Goal: Task Accomplishment & Management: Complete application form

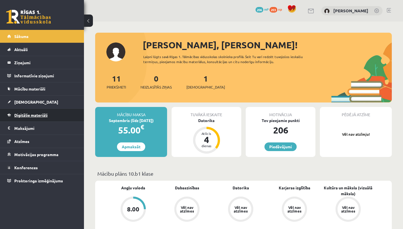
click at [43, 114] on span "Digitālie materiāli" at bounding box center [30, 115] width 33 height 5
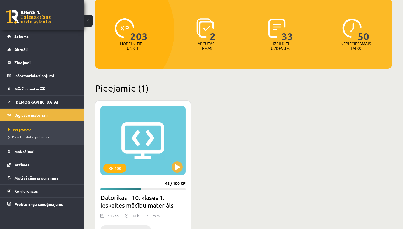
scroll to position [95, 0]
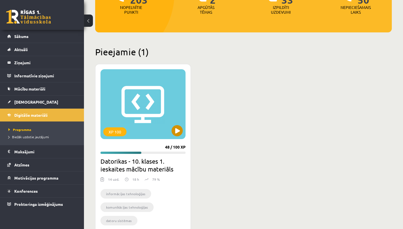
click at [176, 132] on button at bounding box center [177, 130] width 11 height 11
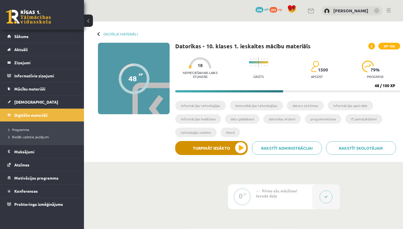
click at [203, 149] on button "Turpināt iesākto" at bounding box center [211, 148] width 72 height 14
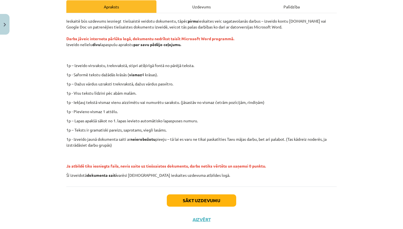
scroll to position [85, 0]
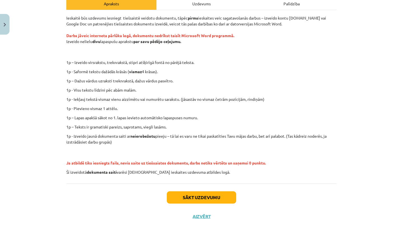
click at [203, 199] on button "Sākt uzdevumu" at bounding box center [201, 198] width 69 height 12
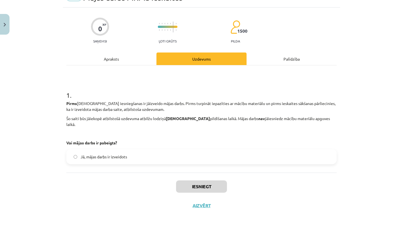
scroll to position [25, 0]
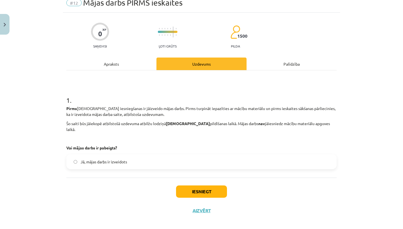
click at [192, 186] on button "Iesniegt" at bounding box center [201, 192] width 51 height 12
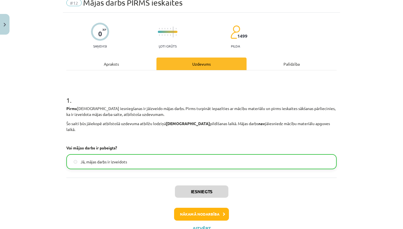
click at [199, 208] on button "Nākamā nodarbība" at bounding box center [201, 214] width 55 height 13
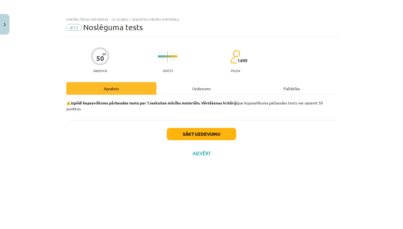
click at [202, 90] on div "Uzdevums" at bounding box center [201, 88] width 90 height 13
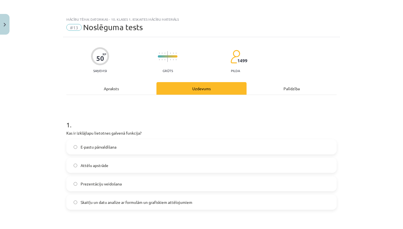
click at [128, 84] on div "Apraksts" at bounding box center [111, 88] width 90 height 13
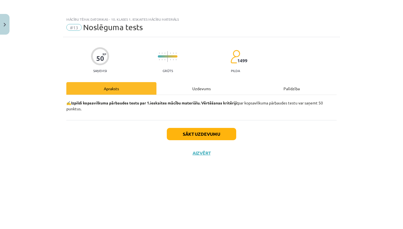
click at [179, 134] on button "Sākt uzdevumu" at bounding box center [201, 134] width 69 height 12
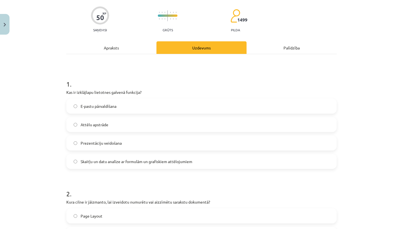
scroll to position [41, 0]
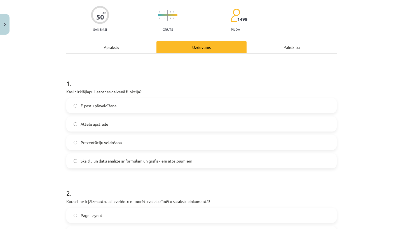
click at [165, 159] on span "Skaitļu un datu analīze ar formulām un grafiskiem attēlojumiem" at bounding box center [137, 161] width 112 height 6
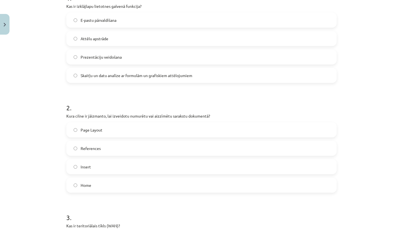
scroll to position [130, 0]
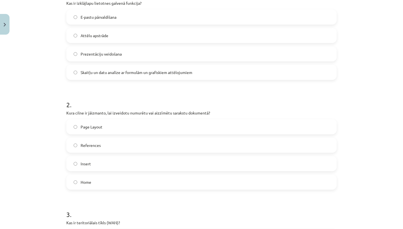
click at [153, 188] on label "Home" at bounding box center [201, 182] width 269 height 14
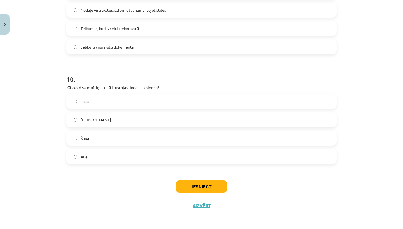
scroll to position [1026, 0]
click at [166, 137] on label "Šūna" at bounding box center [201, 139] width 269 height 14
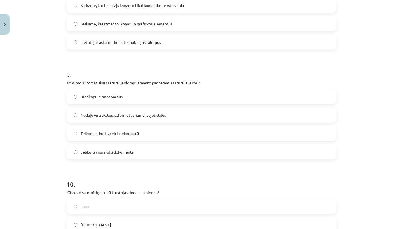
scroll to position [919, 0]
click at [162, 113] on span "Nodaļu virsrakstus, saformētus, izmantojot stilus" at bounding box center [123, 116] width 85 height 6
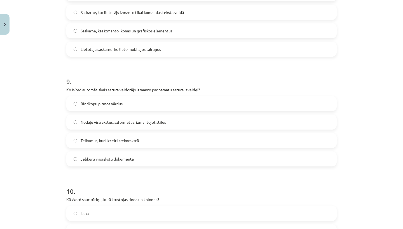
click at [173, 121] on label "Nodaļu virsrakstus, saformētus, izmantojot stilus" at bounding box center [201, 122] width 269 height 14
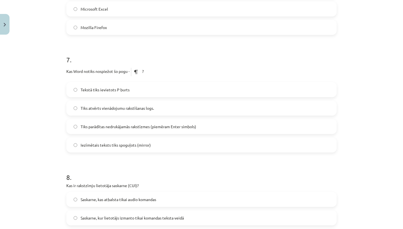
scroll to position [706, 0]
click at [173, 124] on span "Tiks parādītas nedrukājamās rakstīzmes (piemēram Enter simbols)" at bounding box center [139, 127] width 116 height 6
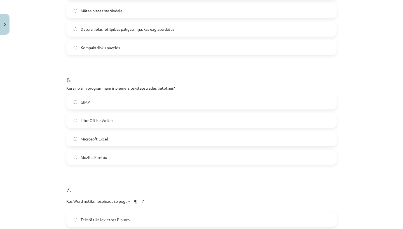
scroll to position [576, 0]
click at [181, 121] on label "LibreOffice Writer" at bounding box center [201, 121] width 269 height 14
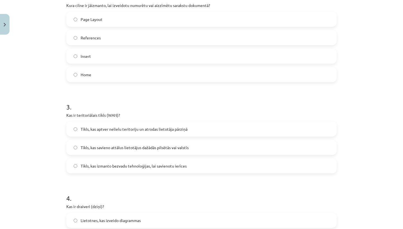
scroll to position [228, 0]
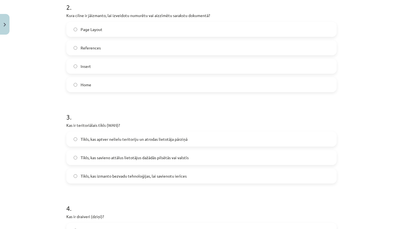
click at [78, 158] on label "Tīkls, kas savieno attālus lietotājus dažādās pilsētās vai valstīs" at bounding box center [201, 158] width 269 height 14
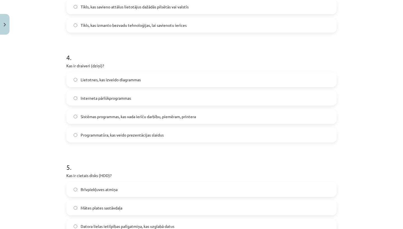
scroll to position [380, 0]
click at [216, 120] on label "Sistēmas programmas, kas vada ierīču darbību, piemēram, printera" at bounding box center [201, 116] width 269 height 14
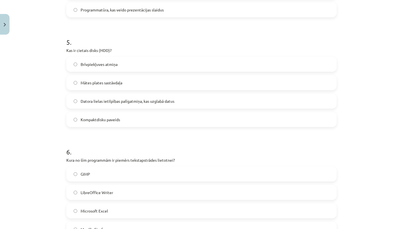
scroll to position [506, 0]
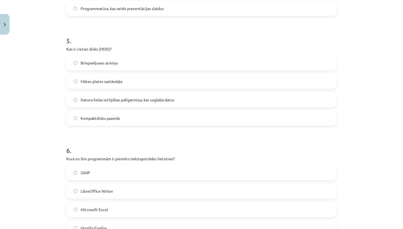
click at [216, 97] on label "Datora lielas ietilpības palīgatmiņa, kas uzglabā datus" at bounding box center [201, 100] width 269 height 14
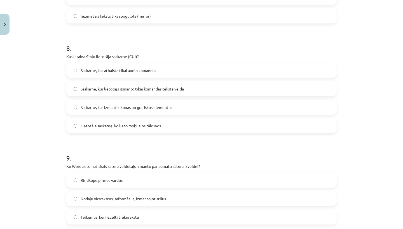
scroll to position [835, 0]
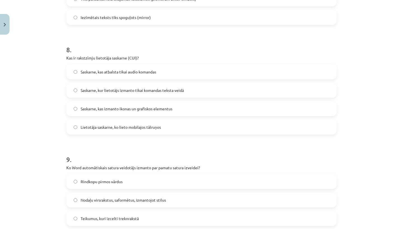
click at [113, 128] on span "Lietotāja saskarne, ko lieto mobilajos tālruņos" at bounding box center [121, 128] width 80 height 6
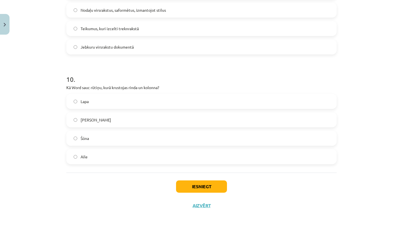
scroll to position [1026, 0]
click at [194, 188] on button "Iesniegt" at bounding box center [201, 187] width 51 height 12
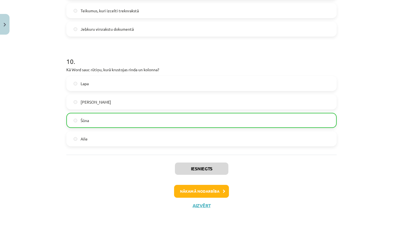
scroll to position [1043, 0]
click at [203, 192] on button "Nākamā nodarbība" at bounding box center [201, 191] width 55 height 13
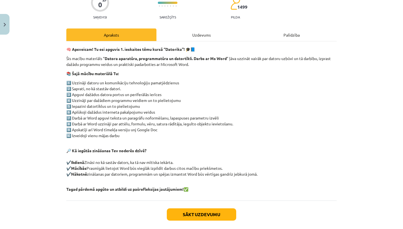
scroll to position [48, 0]
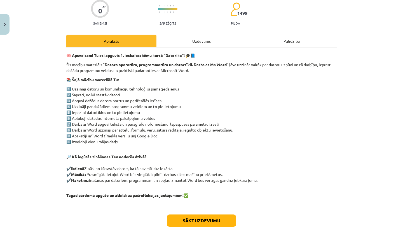
click at [197, 34] on div "0 XP Saņemsi Sarežģīts 1499 pilda Apraksts Uzdevums Palīdzība 🧠 Apsveicam! Tu e…" at bounding box center [201, 120] width 277 height 260
click at [197, 38] on div "Uzdevums" at bounding box center [201, 41] width 90 height 13
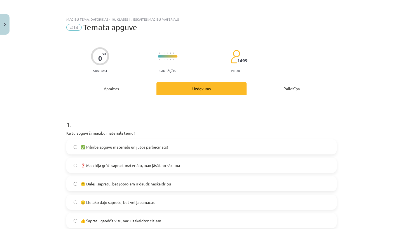
scroll to position [0, 0]
click at [118, 84] on div "Apraksts" at bounding box center [111, 88] width 90 height 13
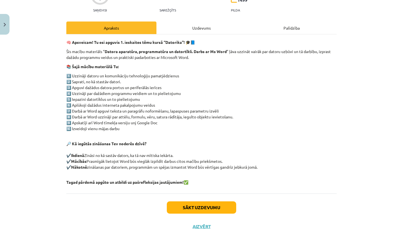
scroll to position [61, 0]
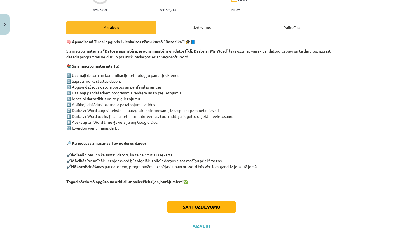
click at [193, 208] on button "Sākt uzdevumu" at bounding box center [201, 207] width 69 height 12
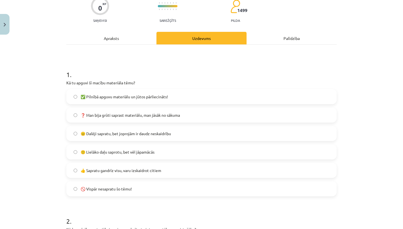
scroll to position [51, 0]
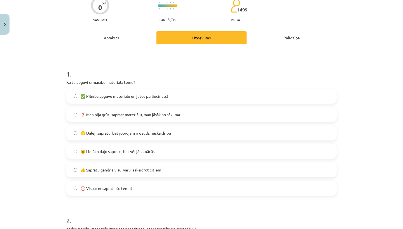
click at [175, 170] on label "👍 Sapratu gandrīz visu, varu izskaidrot citiem" at bounding box center [201, 170] width 269 height 14
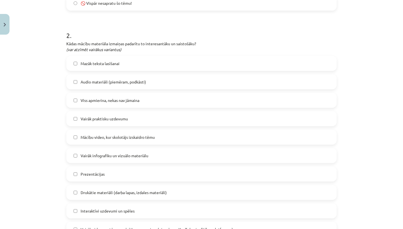
scroll to position [237, 0]
click at [165, 154] on label "Vairāk infografiku un vizuālo materiālu" at bounding box center [201, 155] width 269 height 14
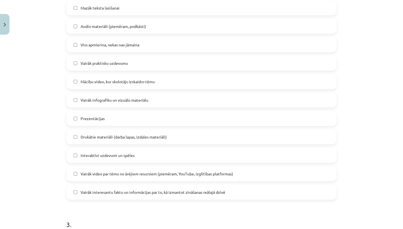
scroll to position [293, 0]
click at [145, 195] on span "Vairāk interesantu faktu un informācijas par to, kā izmantot zināšanas reālajā …" at bounding box center [153, 192] width 145 height 6
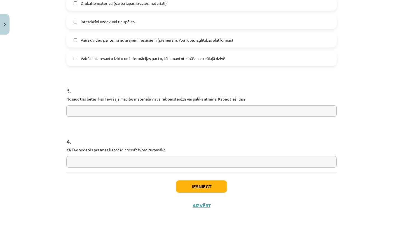
scroll to position [427, 0]
click at [130, 161] on input "text" at bounding box center [201, 161] width 270 height 11
click at [131, 162] on input "**********" at bounding box center [201, 161] width 270 height 11
click at [172, 164] on input "**********" at bounding box center [201, 161] width 270 height 11
type input "**********"
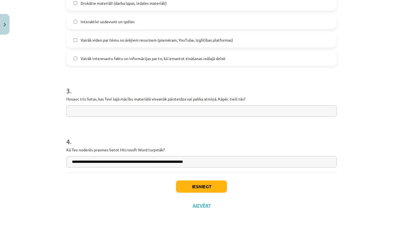
click at [184, 187] on button "Iesniegt" at bounding box center [201, 187] width 51 height 12
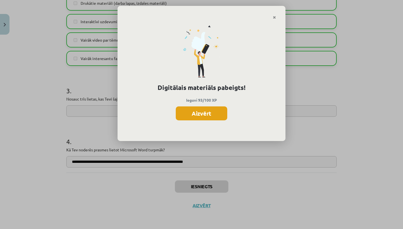
click at [215, 113] on button "Aizvērt" at bounding box center [201, 114] width 51 height 14
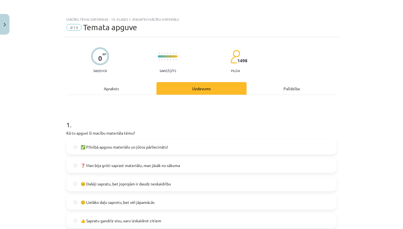
scroll to position [0, 0]
click at [0, 28] on button "Close" at bounding box center [5, 24] width 10 height 21
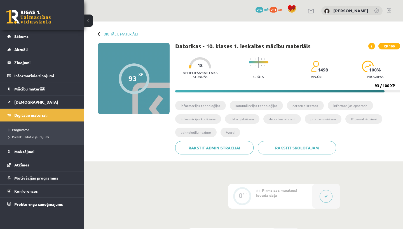
click at [277, 8] on span "203" at bounding box center [274, 10] width 8 height 6
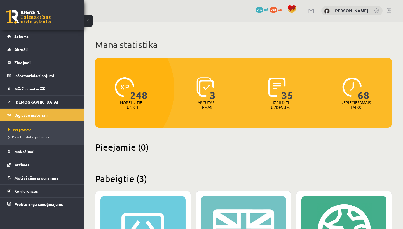
click at [263, 10] on span "206" at bounding box center [260, 10] width 8 height 6
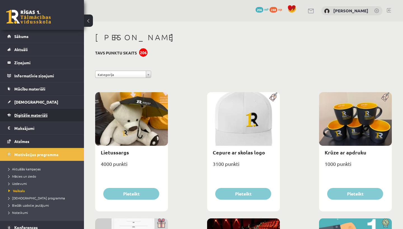
click at [22, 113] on span "Digitālie materiāli" at bounding box center [30, 115] width 33 height 5
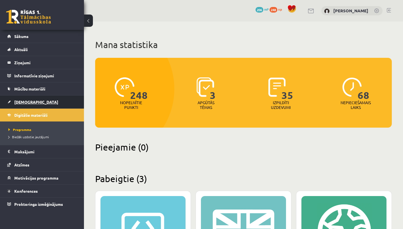
click at [26, 102] on span "[DEMOGRAPHIC_DATA]" at bounding box center [36, 102] width 44 height 5
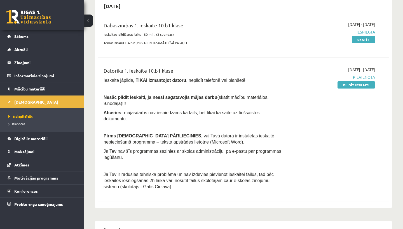
scroll to position [59, 0]
click at [359, 76] on span "Pievienota" at bounding box center [332, 77] width 85 height 6
click at [354, 69] on span "2025-09-01 - 2025-09-15" at bounding box center [361, 70] width 27 height 6
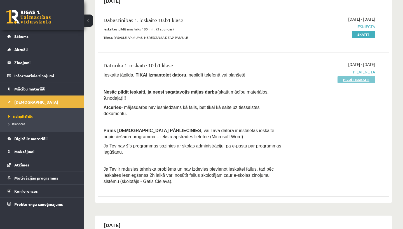
click at [343, 80] on link "Pildīt ieskaiti" at bounding box center [357, 79] width 38 height 7
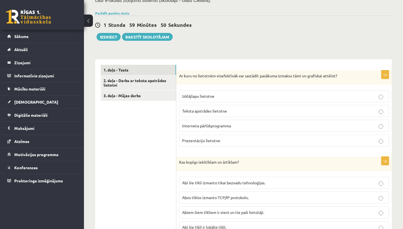
scroll to position [128, 0]
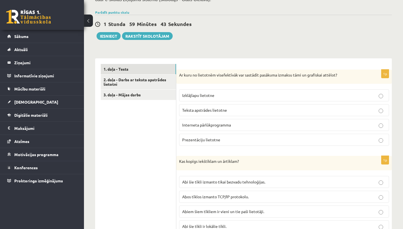
click at [245, 90] on label "Izklājlapu lietotne" at bounding box center [284, 96] width 210 height 12
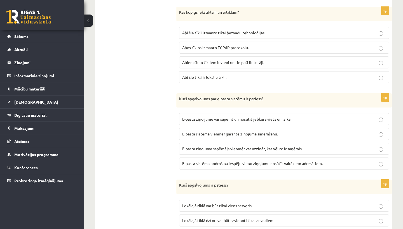
scroll to position [278, 0]
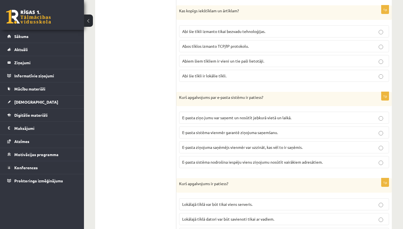
click at [191, 160] on span "E-pasta sistēma nodrošina iespēju vienu ziņojumu nosūtīt vairākiem adresātiem." at bounding box center [252, 162] width 140 height 5
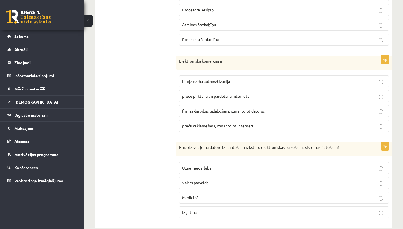
scroll to position [1664, 0]
click at [186, 181] on span "Valsts pārvaldē" at bounding box center [195, 183] width 27 height 5
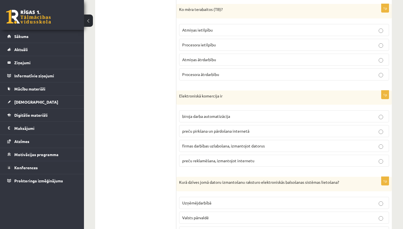
scroll to position [1630, 0]
click at [200, 128] on span "preču pirkšana un pārdošana internetā" at bounding box center [215, 130] width 67 height 5
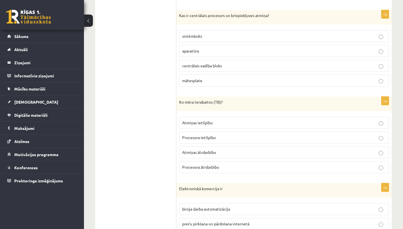
scroll to position [1536, 0]
click at [188, 121] on span "Atmiņas ietilpību" at bounding box center [197, 123] width 31 height 5
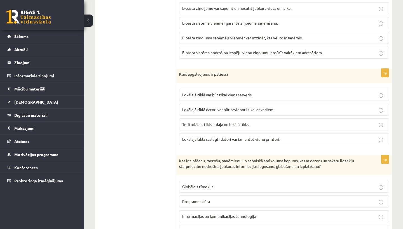
scroll to position [388, 0]
click at [191, 133] on label "Lokālajā tīklā saslēgti datori var izmantot vienu printeri." at bounding box center [284, 139] width 210 height 12
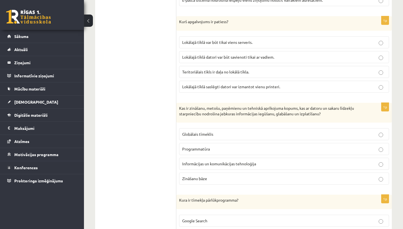
scroll to position [445, 0]
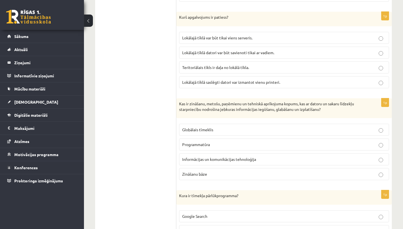
click at [205, 127] on span "Globālais tīmeklis" at bounding box center [197, 129] width 31 height 5
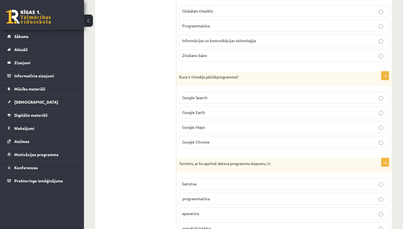
scroll to position [566, 0]
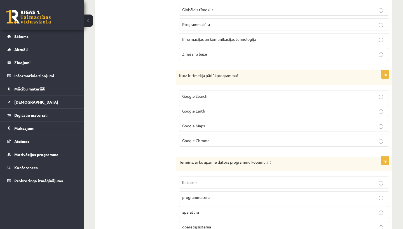
click at [192, 138] on p "Google Chrome" at bounding box center [284, 141] width 204 height 6
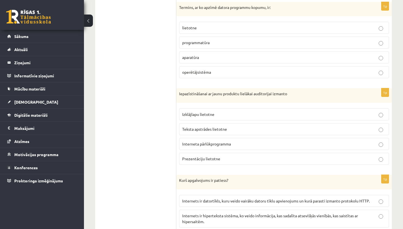
scroll to position [724, 0]
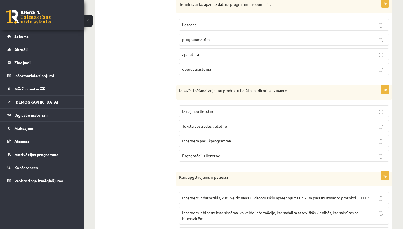
click at [195, 139] on span "Interneta pārlūkprogramma" at bounding box center [206, 141] width 49 height 5
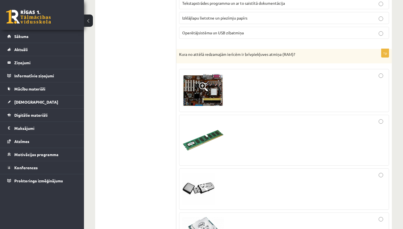
scroll to position [1032, 0]
click at [207, 128] on span at bounding box center [203, 132] width 9 height 9
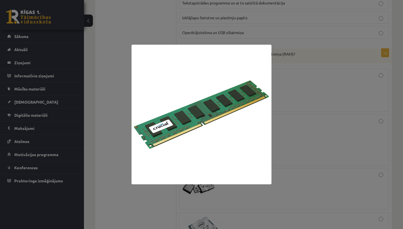
click at [297, 125] on div at bounding box center [201, 114] width 403 height 229
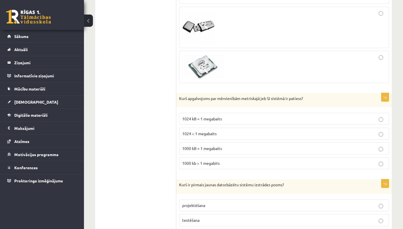
scroll to position [1195, 0]
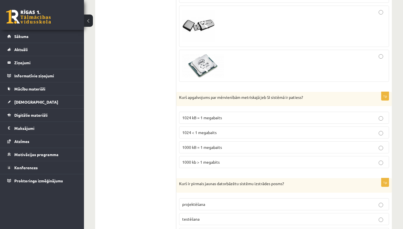
click at [228, 145] on p "1000 kB = 1 megabaits" at bounding box center [284, 148] width 204 height 6
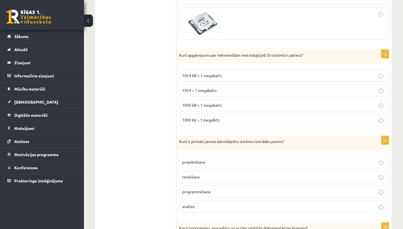
scroll to position [1261, 0]
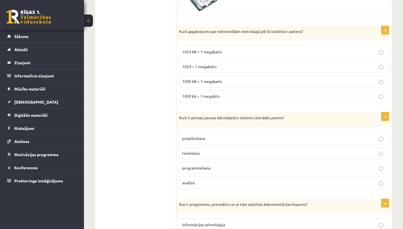
click at [214, 136] on p "projektēšana" at bounding box center [284, 139] width 204 height 6
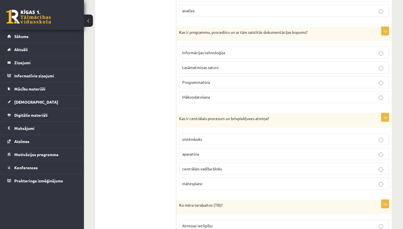
scroll to position [1435, 0]
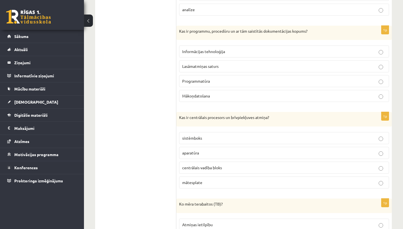
click at [201, 165] on span "centrālais vadība bloks" at bounding box center [202, 167] width 40 height 5
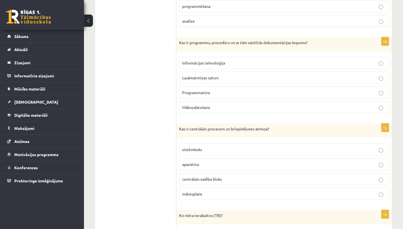
scroll to position [1421, 0]
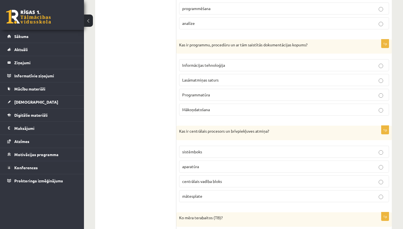
click at [207, 92] on span "Programmatūra" at bounding box center [196, 94] width 28 height 5
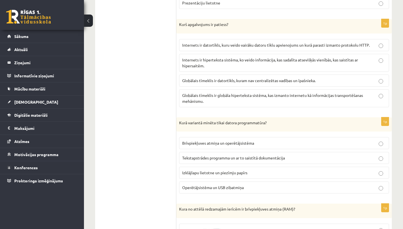
scroll to position [867, 0]
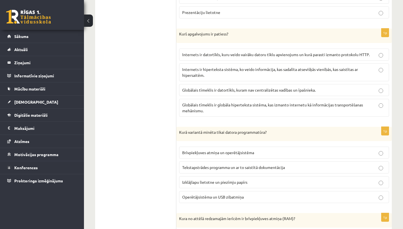
click at [195, 52] on p "Internets ir datortīkls, kuru veido vairāku datoru tīklu apvienojums un kurā pa…" at bounding box center [284, 55] width 204 height 6
click at [199, 150] on span "Brīvpiekļuves atmiņa un operētājsistēma" at bounding box center [218, 152] width 72 height 5
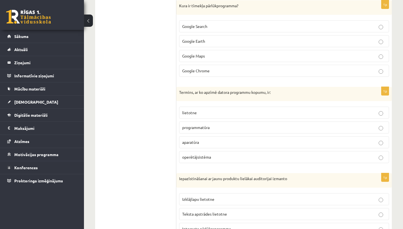
scroll to position [636, 0]
click at [201, 154] on span "operētājsistēma" at bounding box center [196, 156] width 29 height 5
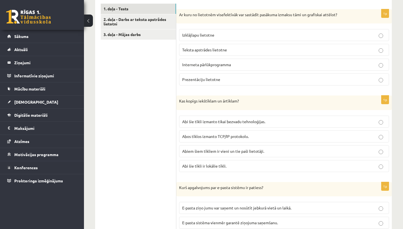
scroll to position [189, 0]
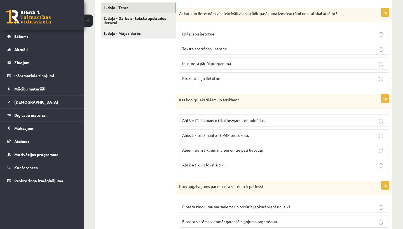
click at [192, 133] on span "Abos tīklos izmanto TCP/IP protokolu." at bounding box center [215, 135] width 67 height 5
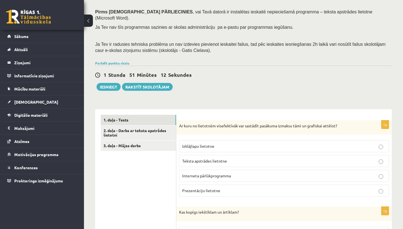
scroll to position [77, 0]
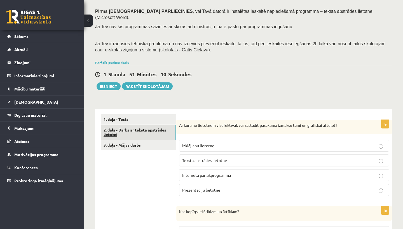
click at [127, 125] on link "2. daļa - Darbs ar teksta apstrādes lietotni" at bounding box center [138, 132] width 75 height 15
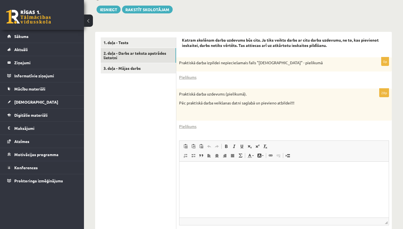
scroll to position [131, 0]
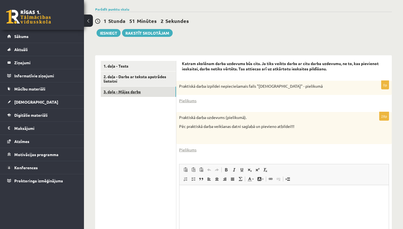
click at [136, 87] on link "3. daļa - Mājas darbs" at bounding box center [138, 92] width 75 height 10
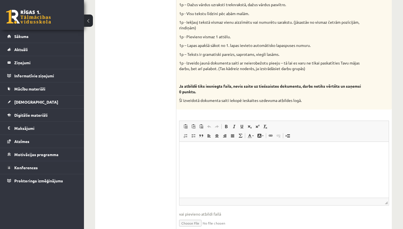
scroll to position [291, 0]
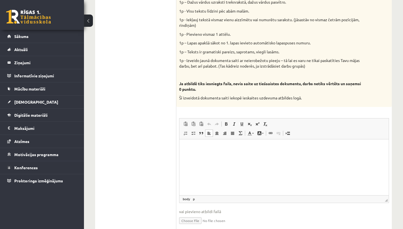
click at [195, 156] on html at bounding box center [283, 147] width 209 height 17
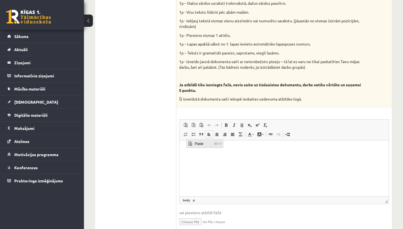
drag, startPoint x: 196, startPoint y: 144, endPoint x: 204, endPoint y: 155, distance: 13.4
click at [196, 144] on span "Paste" at bounding box center [202, 144] width 19 height 8
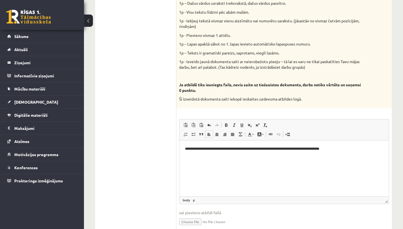
click at [115, 112] on ul "1. daļa - Tests 2. daļa - Darbs ar teksta apstrādes lietotni 3. daļa - Mājas da…" at bounding box center [139, 69] width 76 height 334
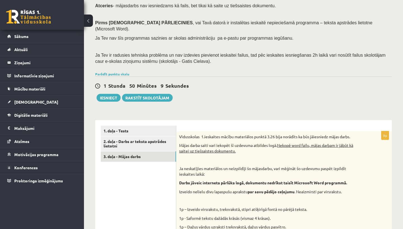
scroll to position [67, 0]
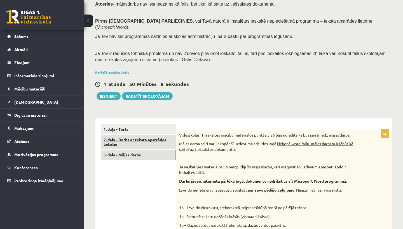
click at [133, 135] on link "2. daļa - Darbs ar teksta apstrādes lietotni" at bounding box center [138, 142] width 75 height 15
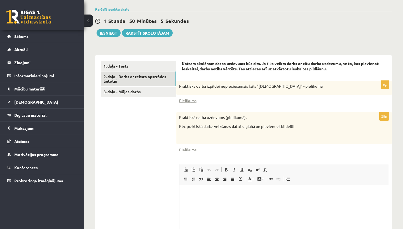
scroll to position [131, 0]
click at [191, 98] on link "Pielikums" at bounding box center [187, 101] width 17 height 6
click at [213, 98] on div "Pielikums" at bounding box center [284, 101] width 210 height 6
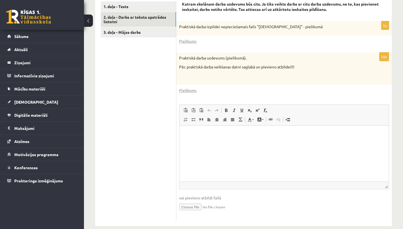
scroll to position [190, 0]
click at [190, 88] on link "Pielikums" at bounding box center [187, 91] width 17 height 6
click at [127, 167] on ul "1. daļa - Tests 2. daļa - Darbs ar teksta apstrādes lietotni 3. daļa - Mājas da…" at bounding box center [139, 112] width 76 height 220
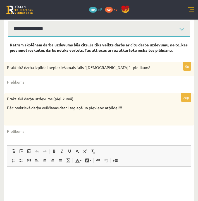
scroll to position [177, 0]
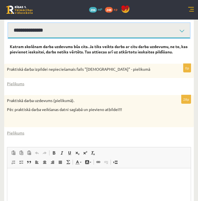
select select "**********"
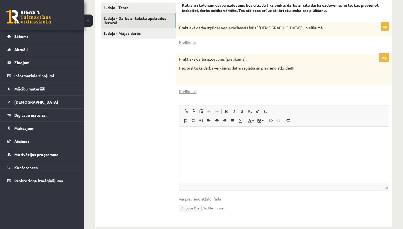
scroll to position [155, 0]
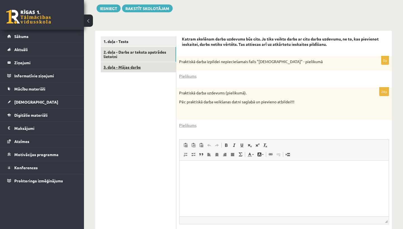
click at [149, 62] on link "3. daļa - Mājas darbs" at bounding box center [138, 67] width 75 height 10
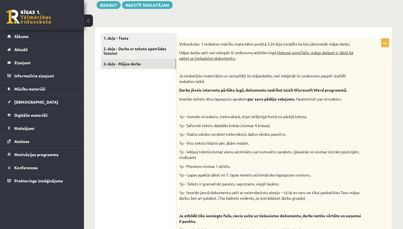
scroll to position [141, 0]
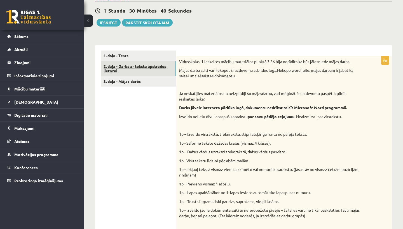
click at [146, 61] on link "2. daļa - Darbs ar teksta apstrādes lietotni" at bounding box center [138, 68] width 75 height 15
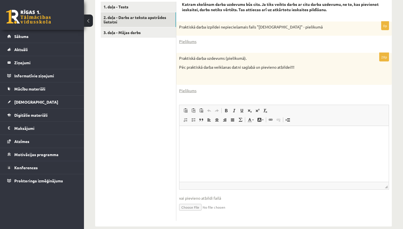
scroll to position [190, 0]
click at [185, 202] on input "file" at bounding box center [284, 207] width 210 height 11
type input "**********"
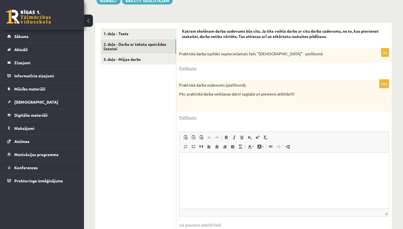
scroll to position [163, 0]
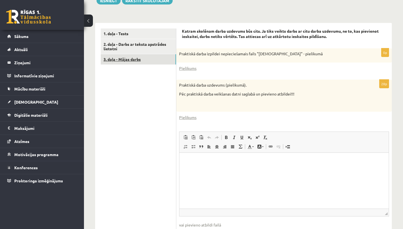
click at [132, 54] on link "3. daļa - Mājas darbs" at bounding box center [138, 59] width 75 height 10
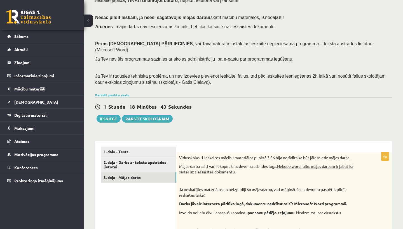
scroll to position [37, 0]
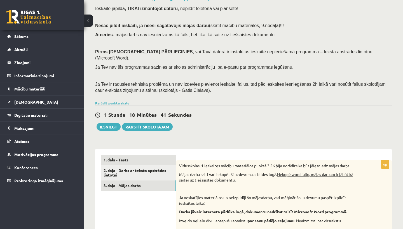
click at [146, 155] on link "1. daļa - Tests" at bounding box center [138, 160] width 75 height 10
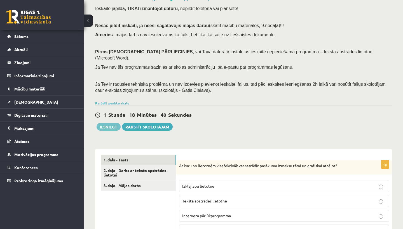
click at [106, 123] on button "Iesniegt" at bounding box center [109, 127] width 24 height 8
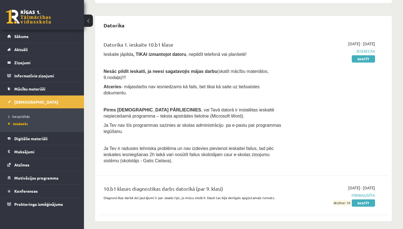
scroll to position [272, 0]
click at [366, 201] on link "Skatīt" at bounding box center [363, 203] width 23 height 7
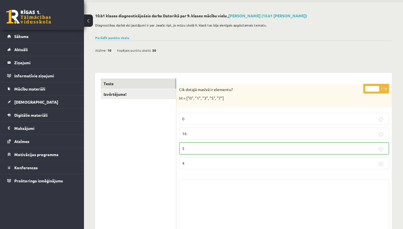
scroll to position [20, 0]
click at [123, 96] on link "Izvērtējums!" at bounding box center [138, 94] width 75 height 10
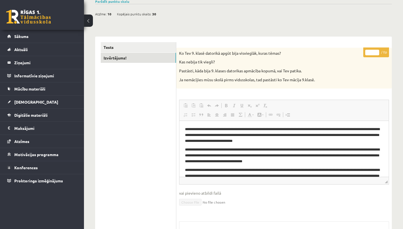
scroll to position [0, 0]
click at [139, 47] on link "Tests" at bounding box center [138, 47] width 75 height 10
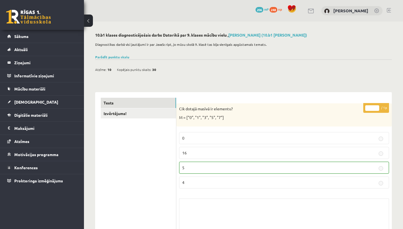
click at [89, 21] on button at bounding box center [88, 21] width 9 height 12
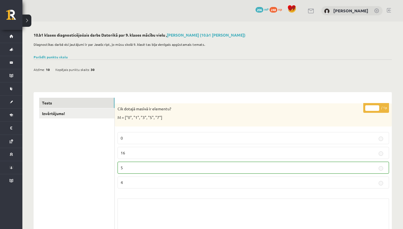
click at [29, 22] on button at bounding box center [26, 21] width 9 height 12
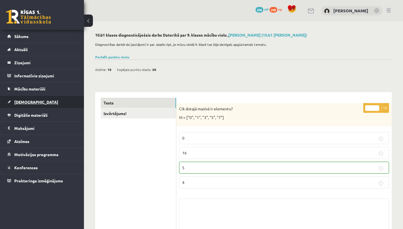
click at [29, 102] on span "[DEMOGRAPHIC_DATA]" at bounding box center [36, 102] width 44 height 5
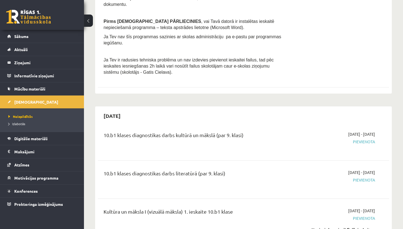
scroll to position [174, 0]
click at [33, 139] on span "Digitālie materiāli" at bounding box center [30, 138] width 33 height 5
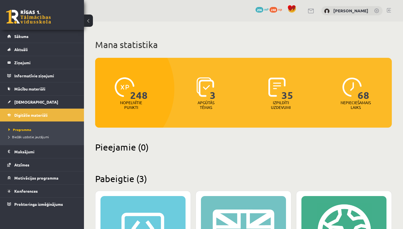
click at [263, 8] on span "206" at bounding box center [260, 10] width 8 height 6
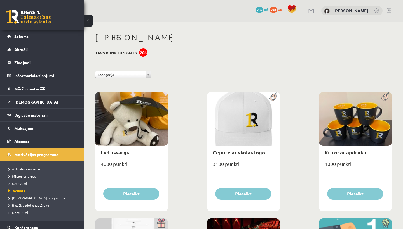
click at [277, 10] on span "248" at bounding box center [274, 10] width 8 height 6
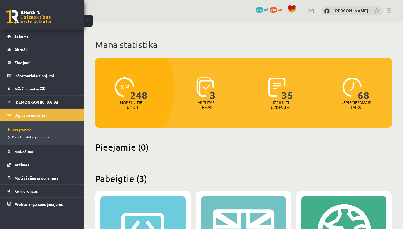
click at [263, 9] on span "206" at bounding box center [260, 10] width 8 height 6
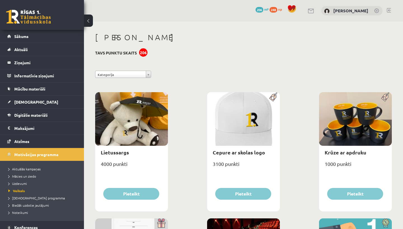
click at [277, 9] on span "248" at bounding box center [274, 10] width 8 height 6
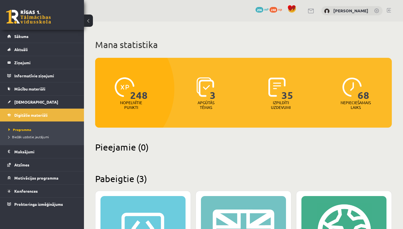
click at [389, 10] on link at bounding box center [389, 10] width 4 height 4
